Goal: Transaction & Acquisition: Purchase product/service

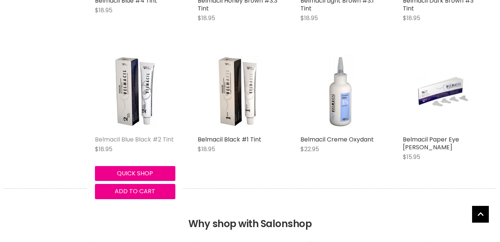
scroll to position [521, 0]
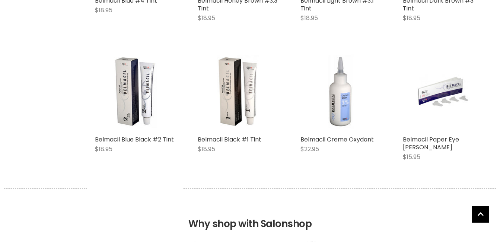
drag, startPoint x: 145, startPoint y: 191, endPoint x: 400, endPoint y: 108, distance: 268.1
click at [145, 191] on span "Add to cart" at bounding box center [135, 191] width 41 height 9
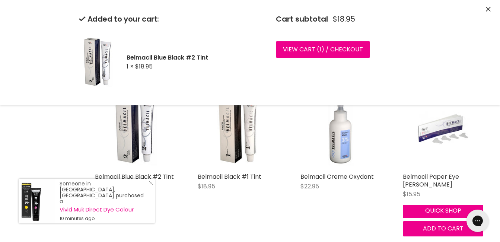
scroll to position [0, 0]
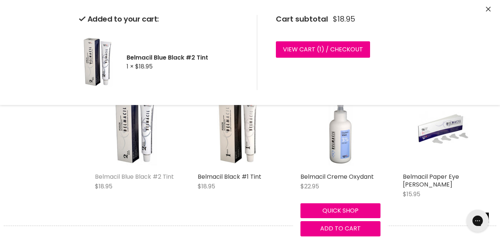
drag, startPoint x: 332, startPoint y: 225, endPoint x: 127, endPoint y: 172, distance: 212.1
click at [332, 225] on span "Add to cart" at bounding box center [340, 228] width 41 height 9
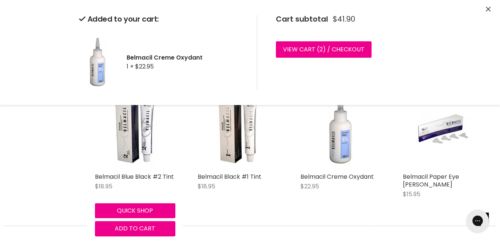
click at [132, 227] on body "Skip to content HAIR & BEAUTY TRADE SUPPLY | GET TRADE ACCESS HAIR & BEAUTY TRA…" at bounding box center [250, 95] width 500 height 1158
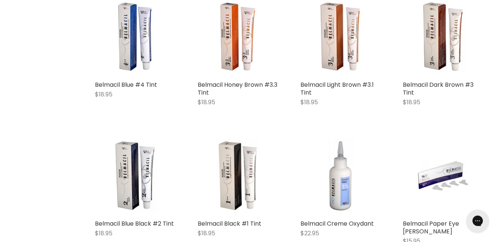
scroll to position [409, 0]
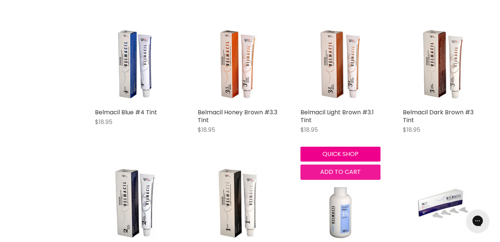
click at [334, 173] on span "Add to cart" at bounding box center [340, 171] width 41 height 9
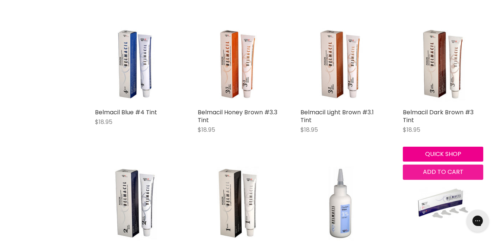
click at [463, 170] on button "Add to cart" at bounding box center [443, 172] width 80 height 15
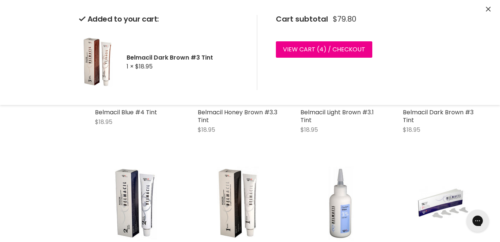
click at [312, 49] on link "View cart ( 4 ) / Checkout" at bounding box center [324, 49] width 96 height 16
